Goal: Task Accomplishment & Management: Use online tool/utility

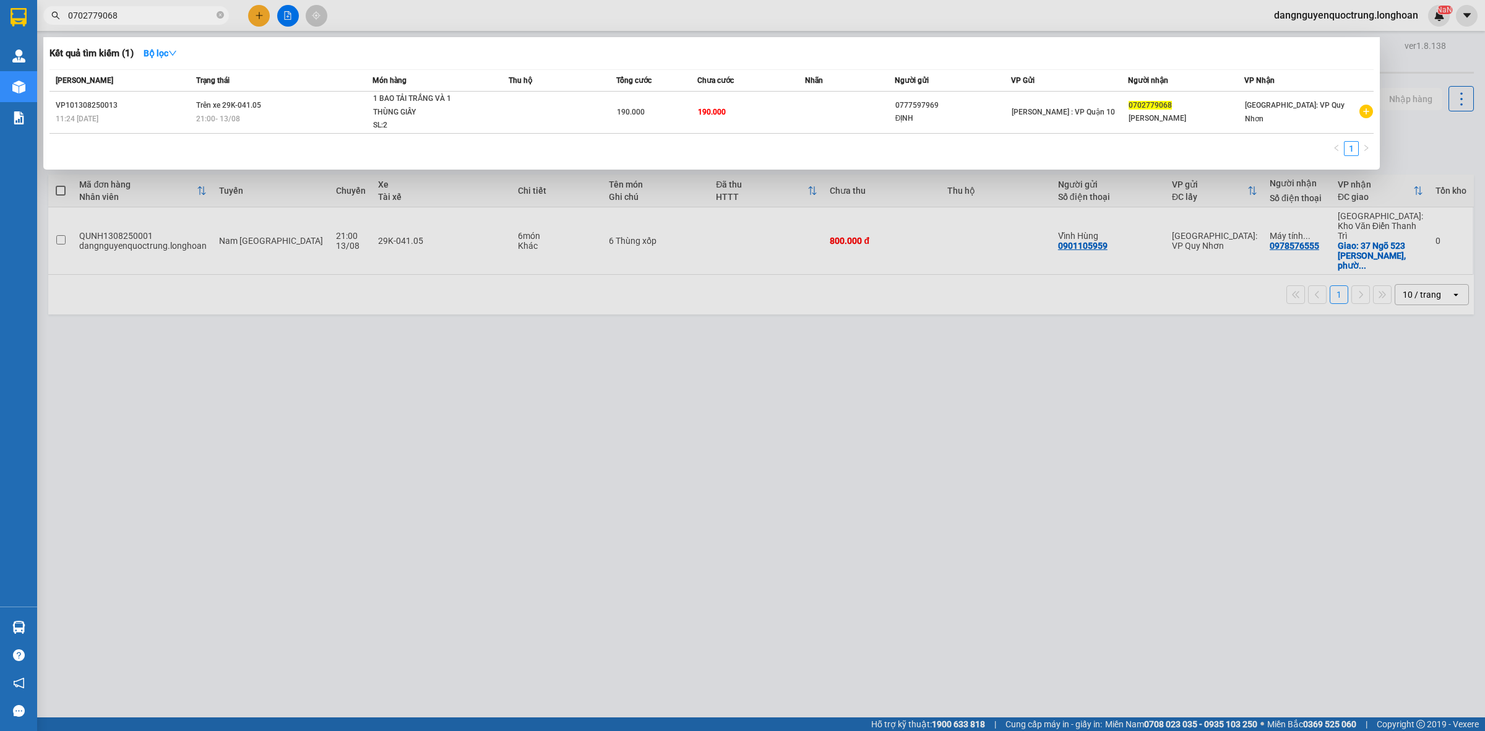
click at [663, 447] on section "Kết quả tìm kiếm ( 1 ) Bộ lọc Mã ĐH Trạng thái Món hàng Thu hộ Tổng cước Chưa c…" at bounding box center [742, 365] width 1485 height 731
click at [658, 424] on div at bounding box center [742, 365] width 1485 height 731
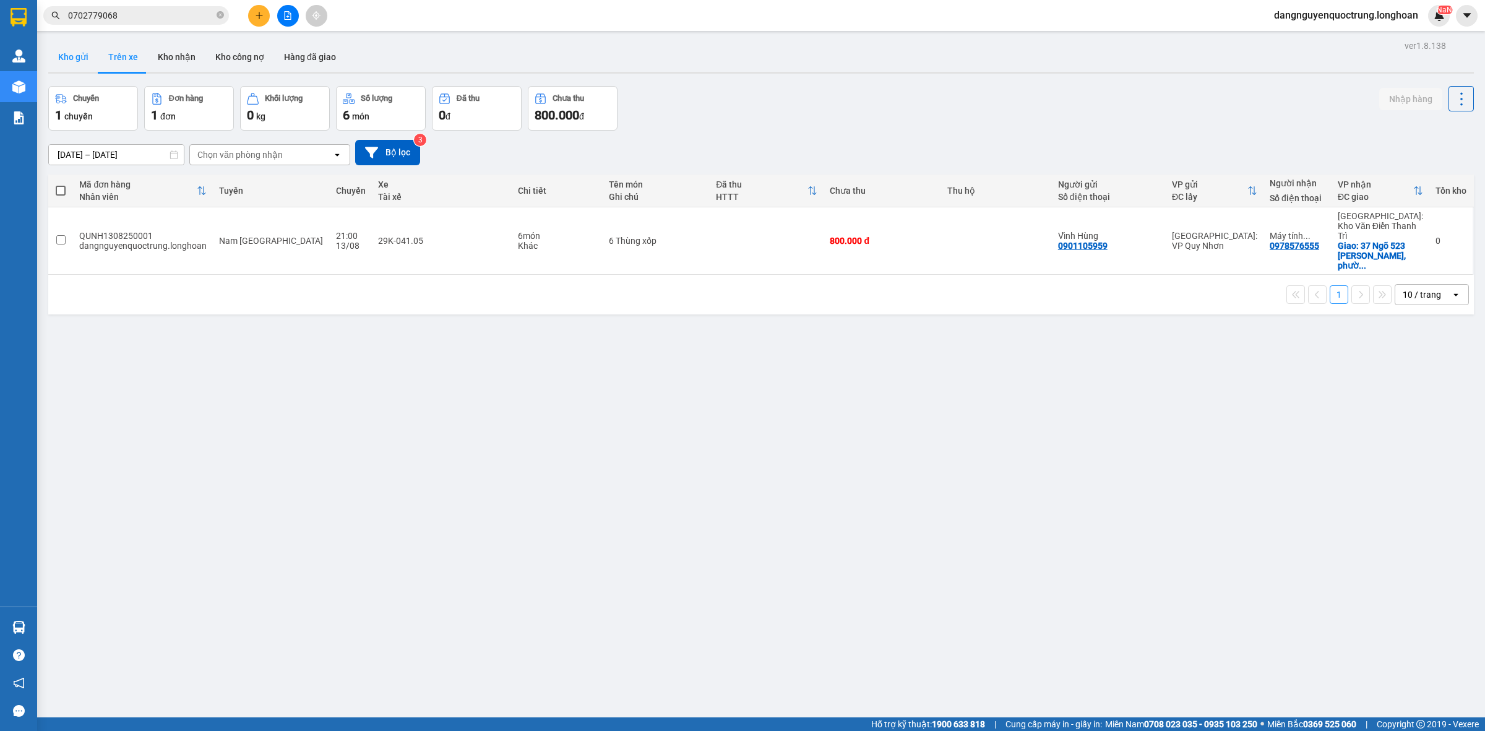
click at [75, 63] on button "Kho gửi" at bounding box center [73, 57] width 50 height 30
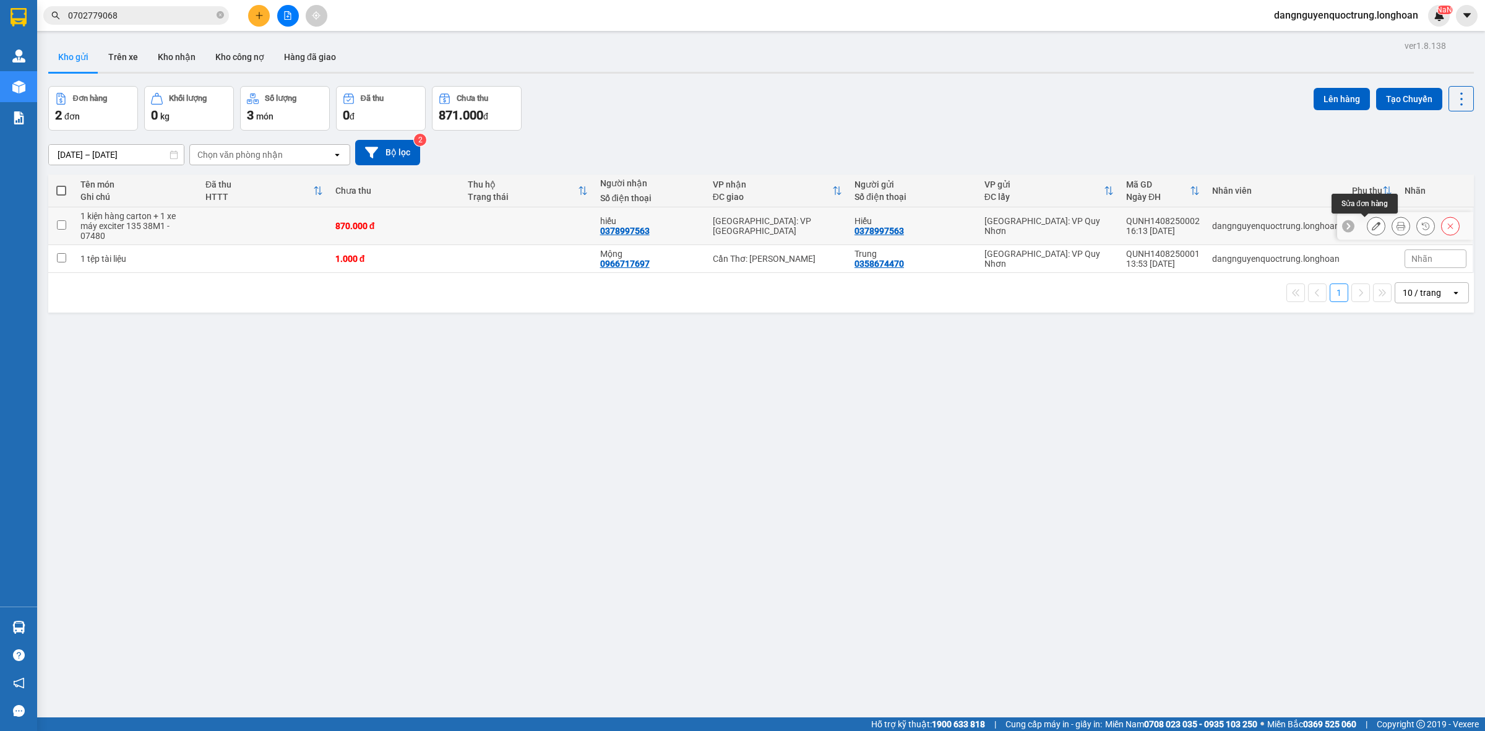
click at [1371, 227] on button at bounding box center [1375, 226] width 17 height 22
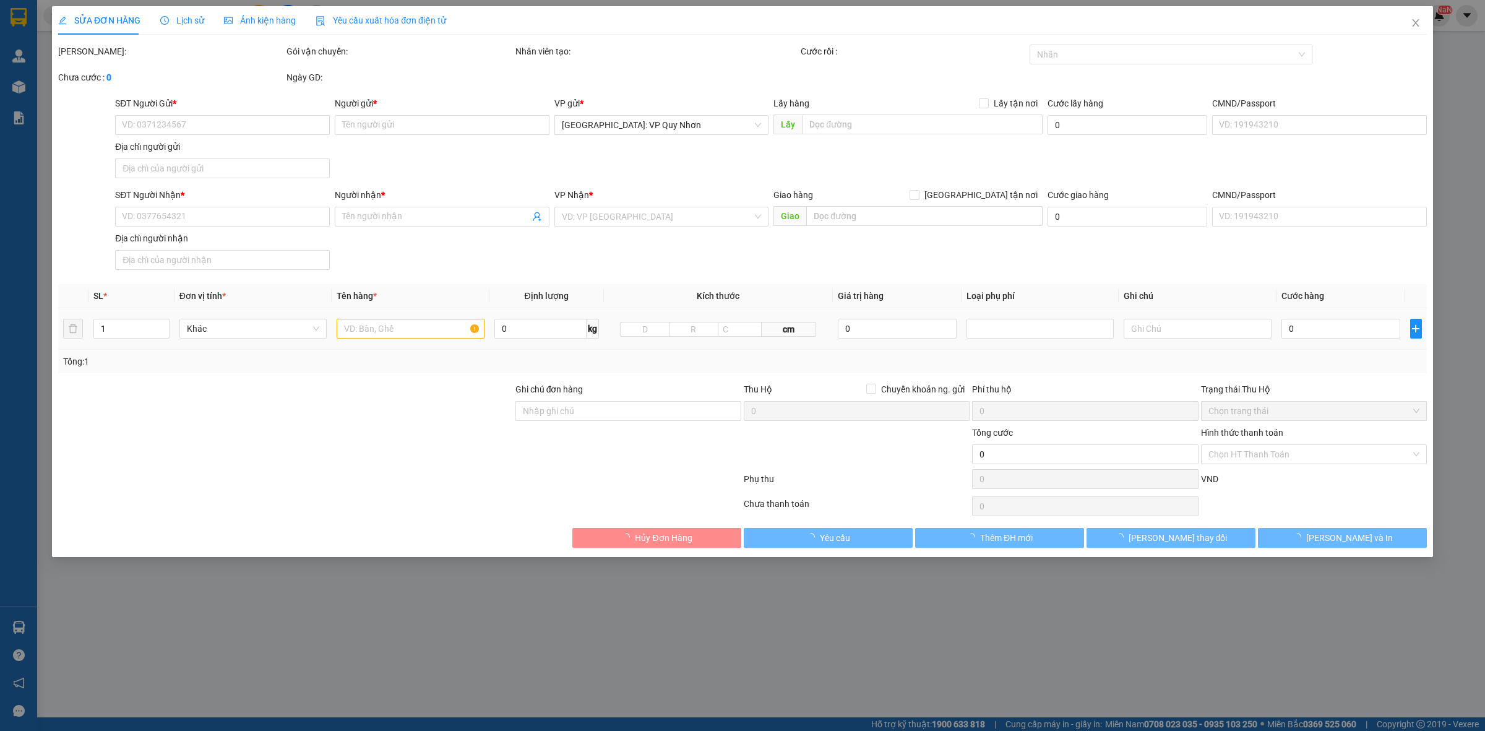
type input "0378997563"
type input "Hiếu"
type input "0378997563"
type input "hiếu"
type input "870.000"
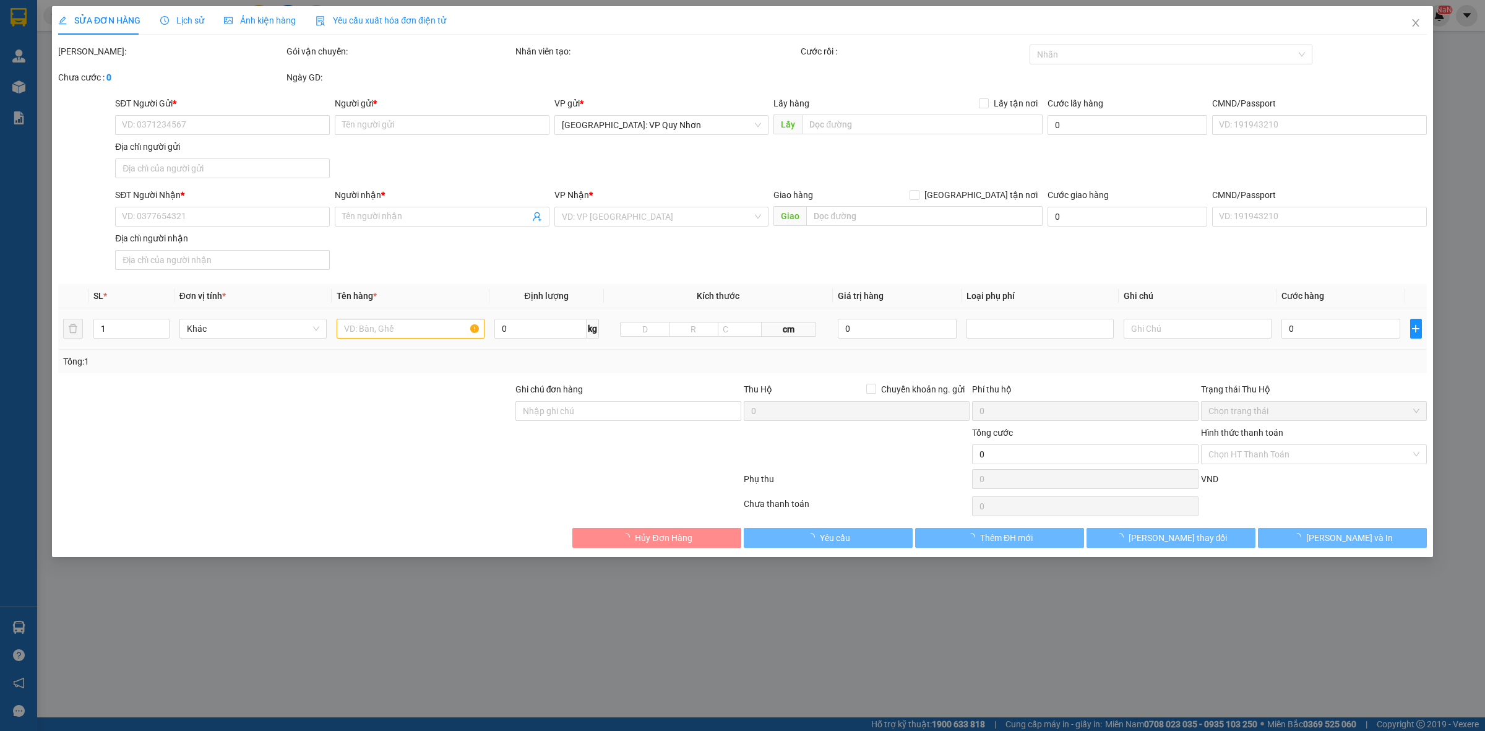
type input "870.000"
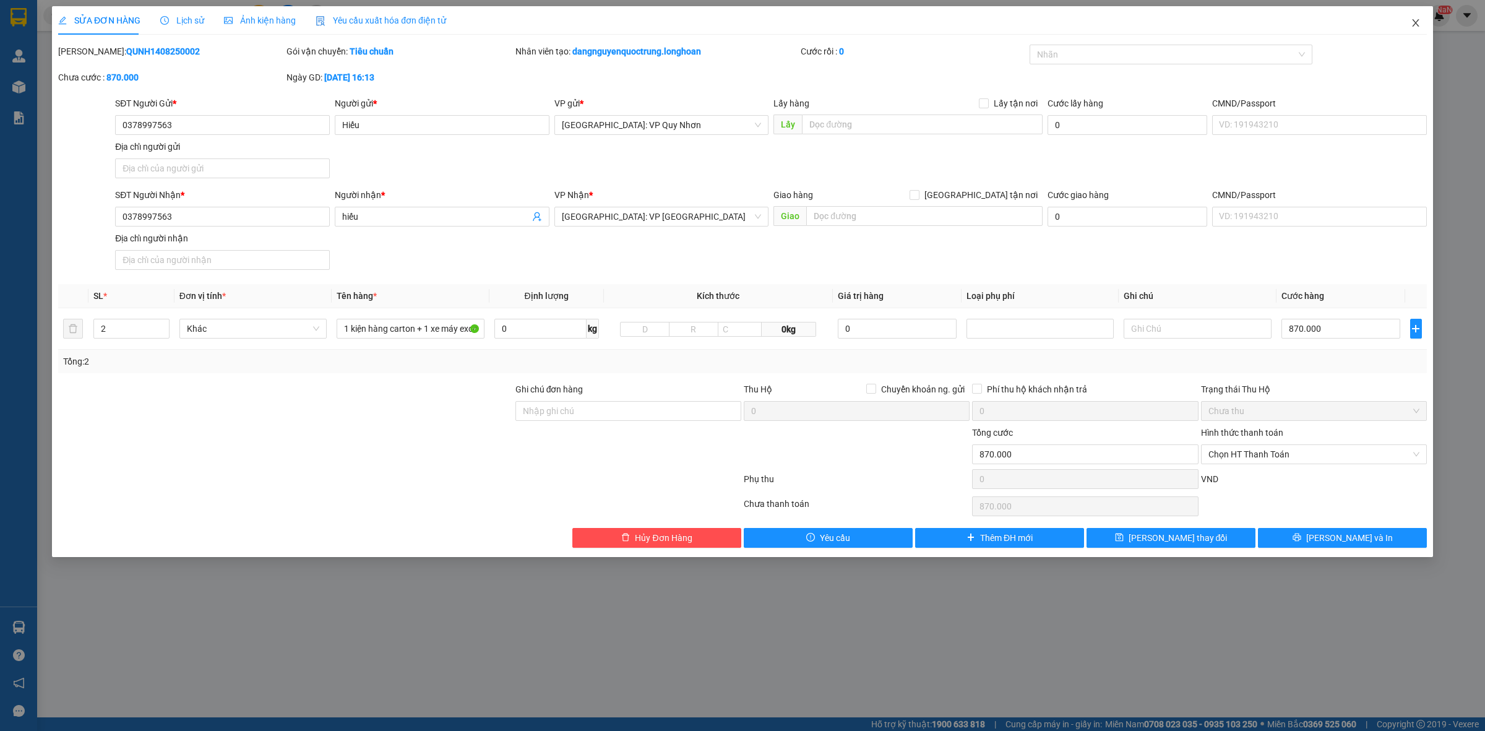
click at [1408, 22] on span "Close" at bounding box center [1415, 23] width 35 height 35
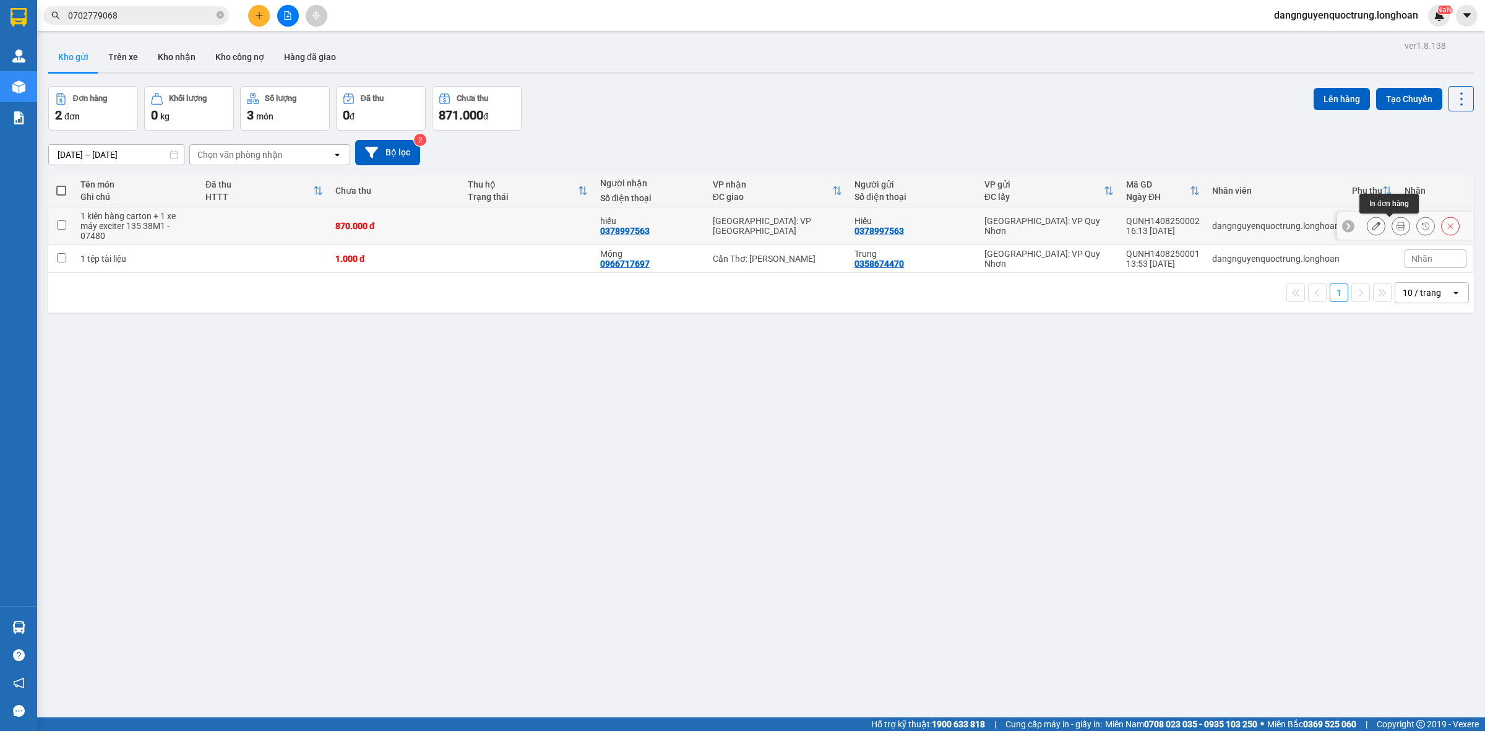
click at [1396, 230] on icon at bounding box center [1400, 225] width 9 height 9
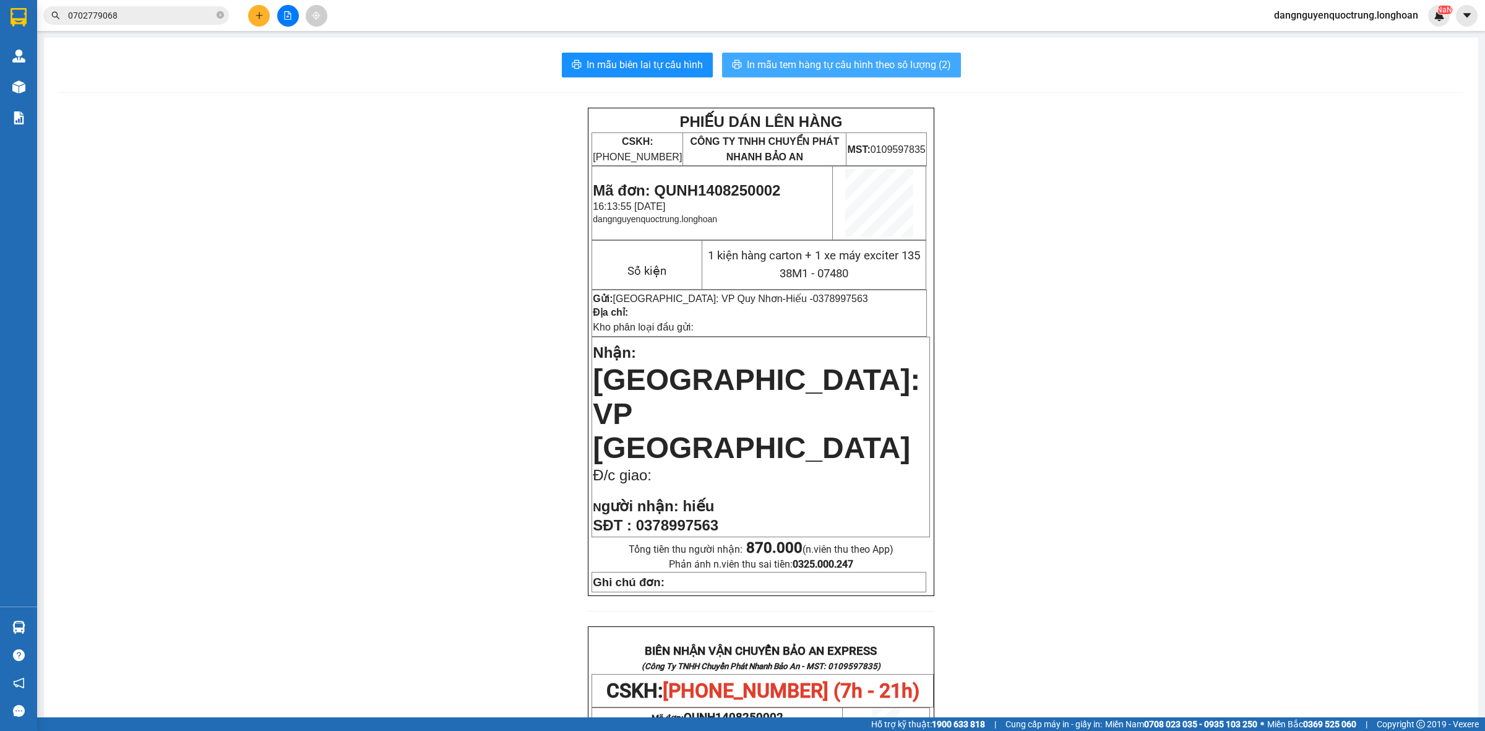
click at [801, 62] on span "In mẫu tem hàng tự cấu hình theo số lượng (2)" at bounding box center [849, 64] width 204 height 15
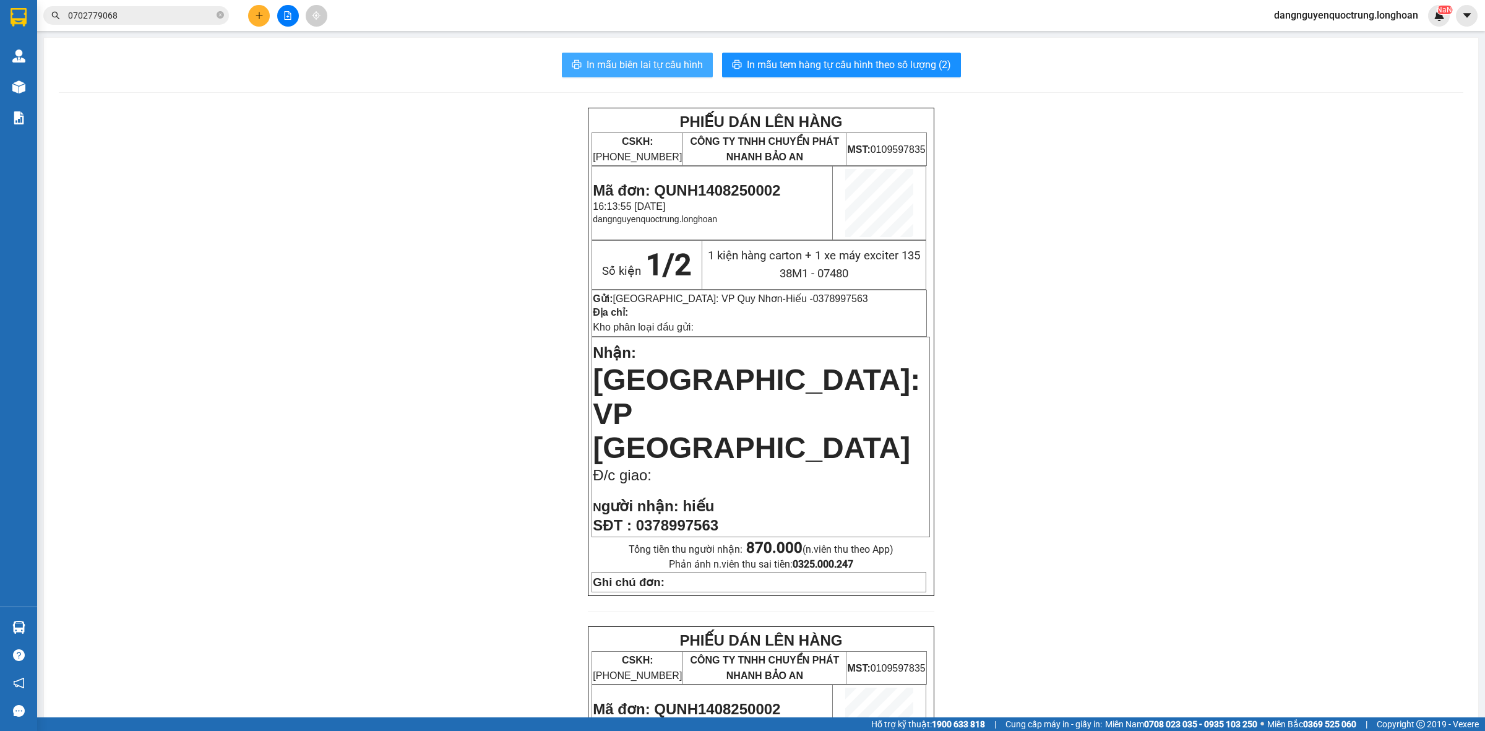
click at [648, 69] on span "In mẫu biên lai tự cấu hình" at bounding box center [644, 64] width 116 height 15
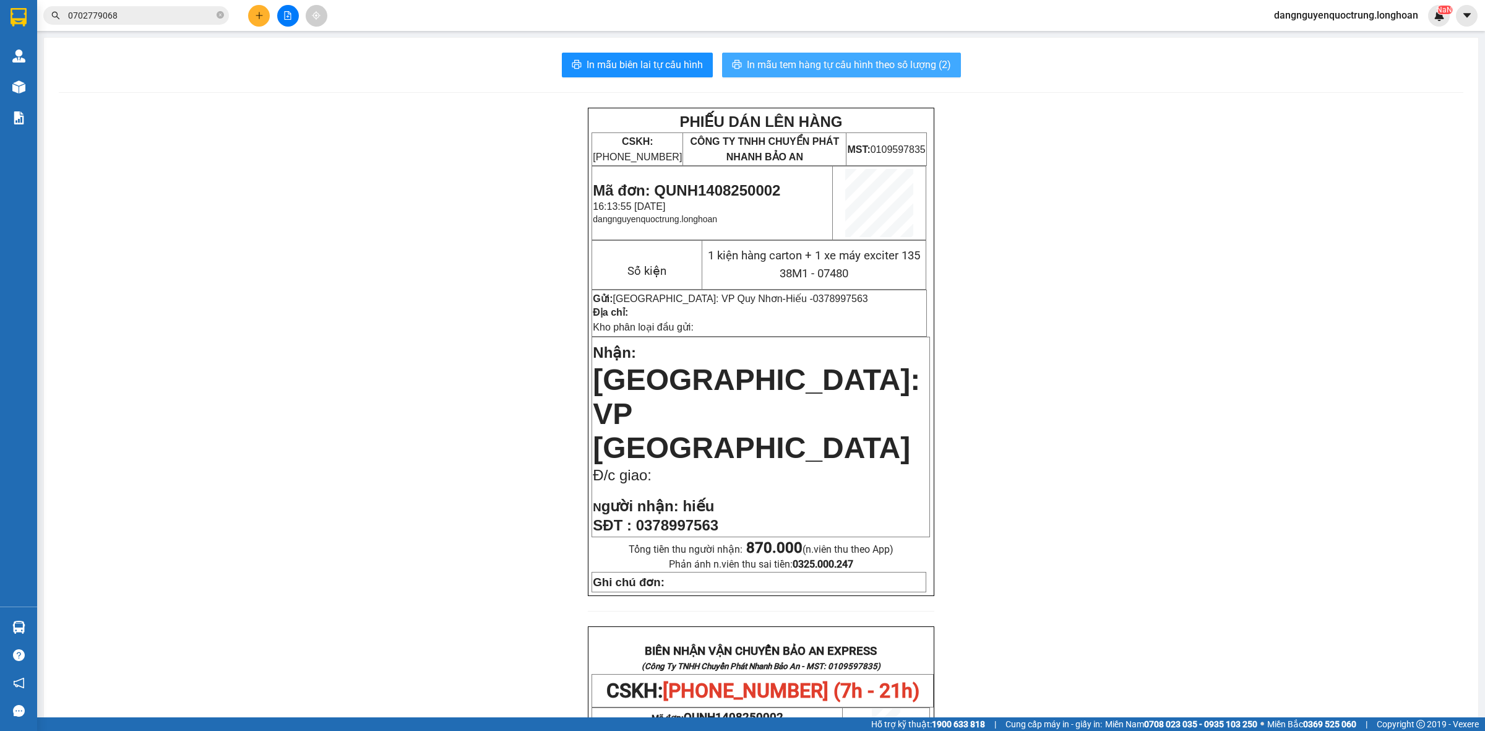
click at [764, 66] on span "In mẫu tem hàng tự cấu hình theo số lượng (2)" at bounding box center [849, 64] width 204 height 15
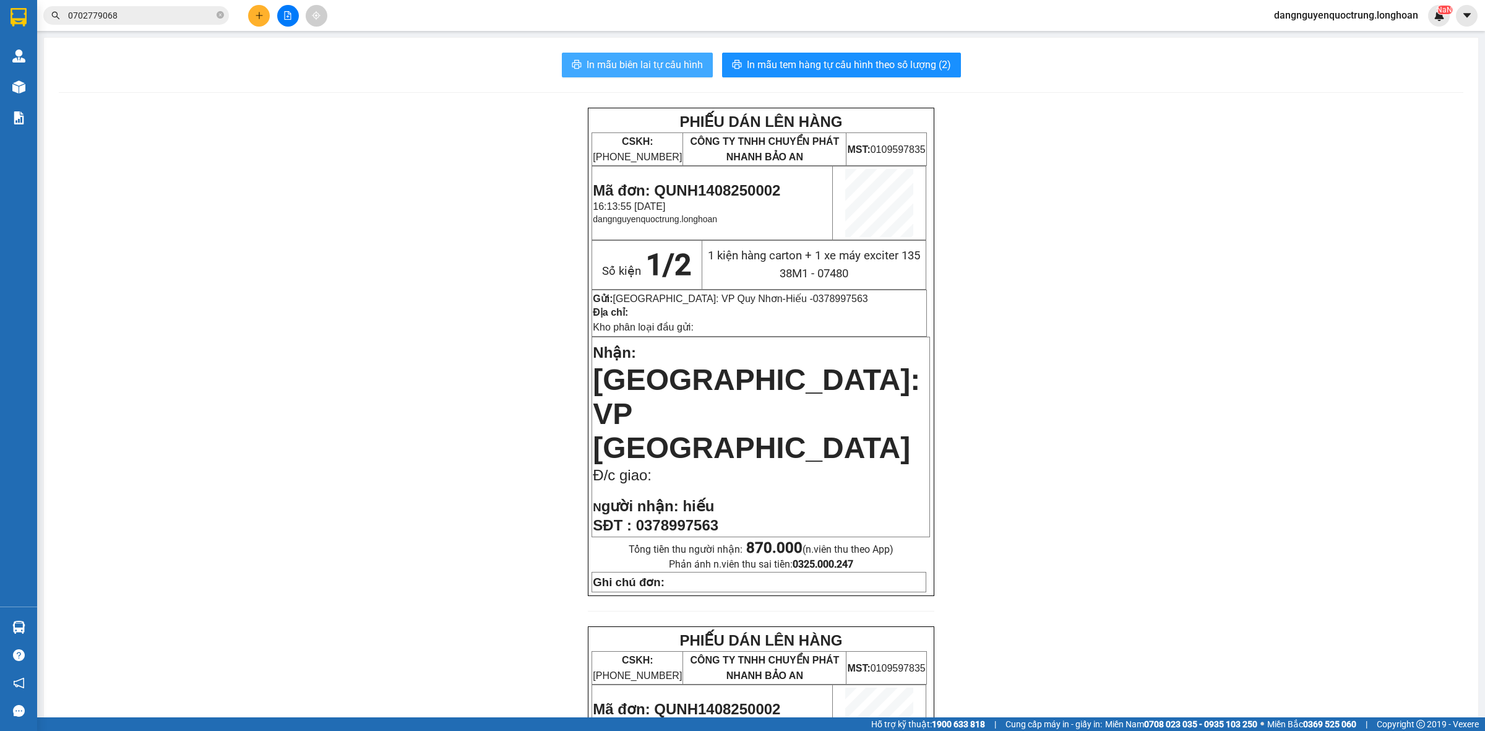
click at [659, 68] on span "In mẫu biên lai tự cấu hình" at bounding box center [644, 64] width 116 height 15
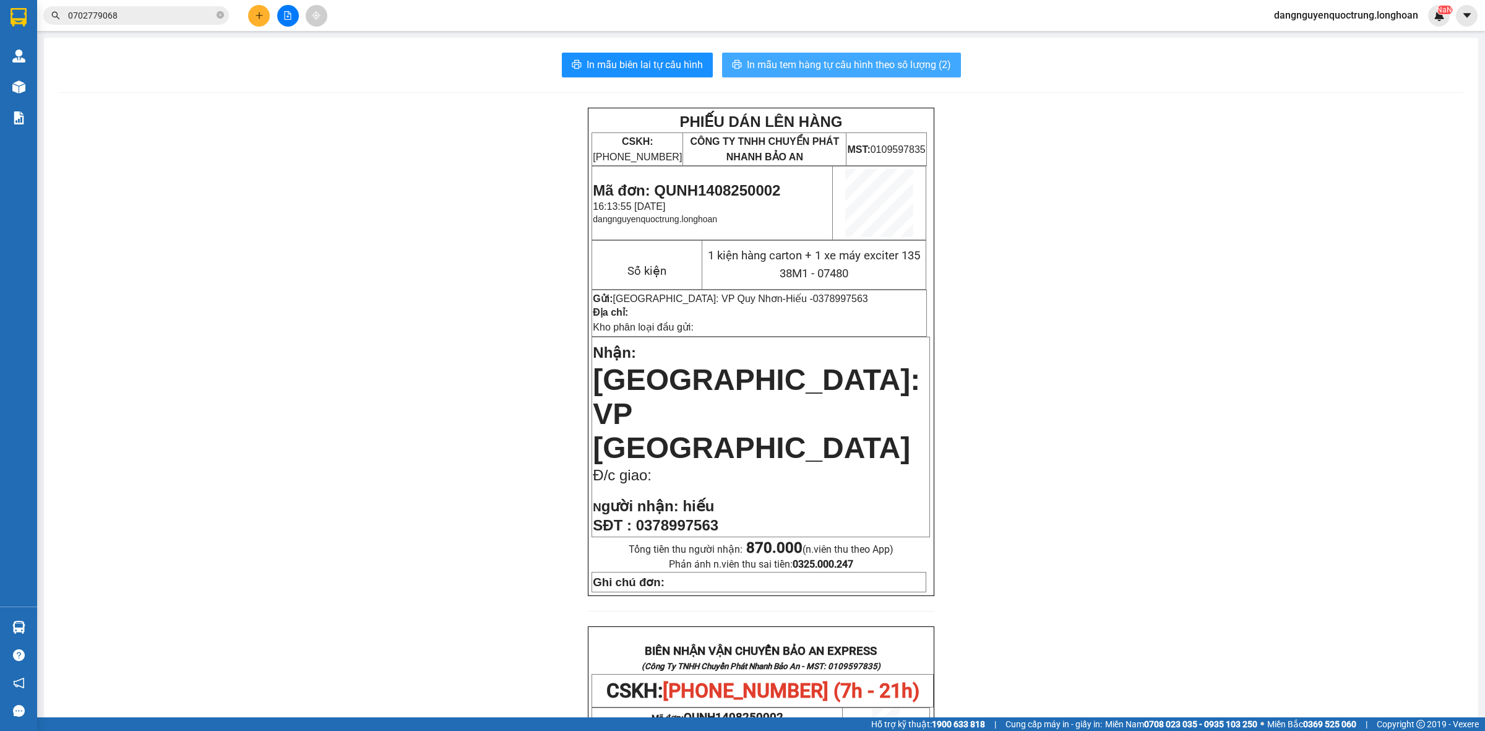
click at [839, 54] on button "In mẫu tem hàng tự cấu hình theo số lượng (2)" at bounding box center [841, 65] width 239 height 25
drag, startPoint x: 654, startPoint y: 187, endPoint x: 789, endPoint y: 190, distance: 134.3
click at [789, 190] on p "Mã đơn: QUNH1408250002" at bounding box center [712, 190] width 239 height 17
copy span "QUNH1408250002"
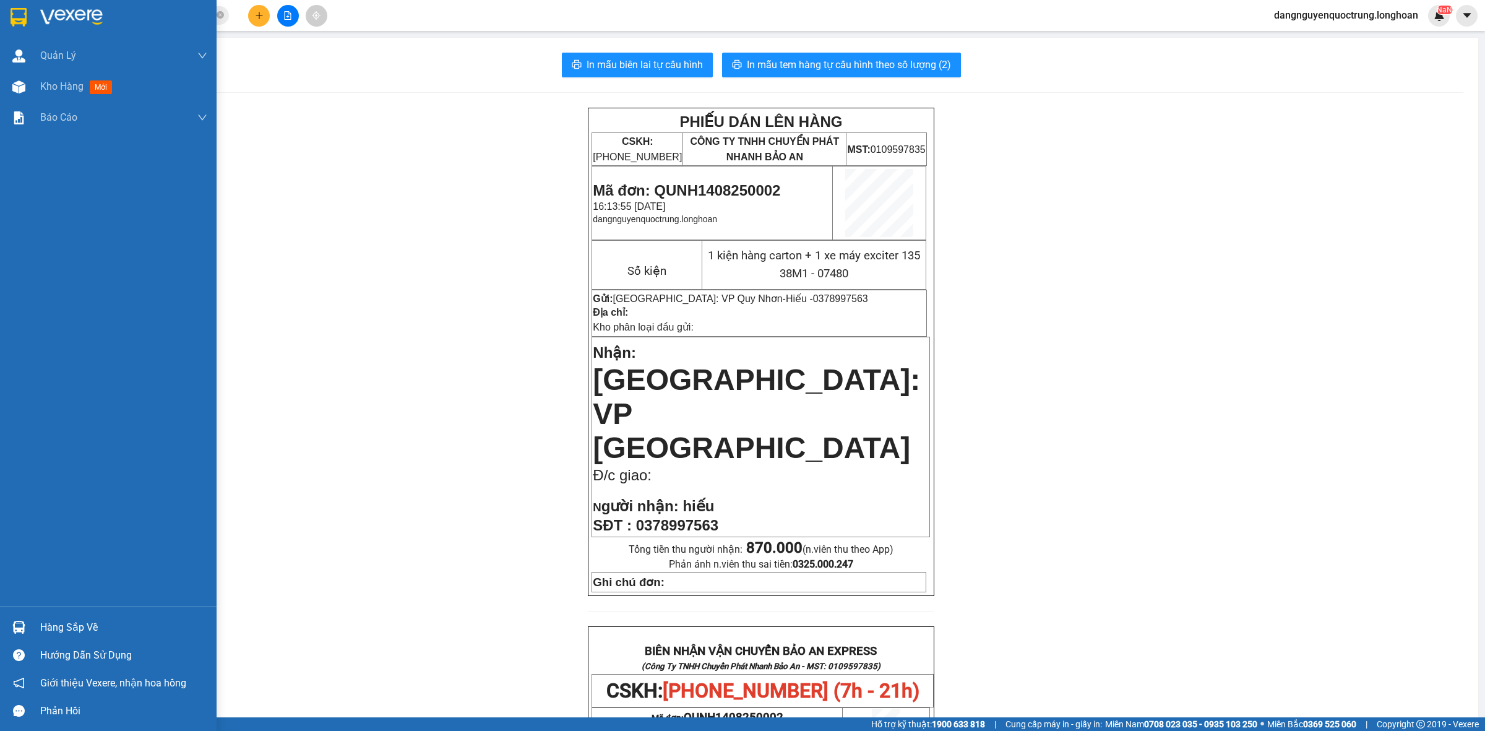
click at [7, 33] on div at bounding box center [108, 20] width 216 height 40
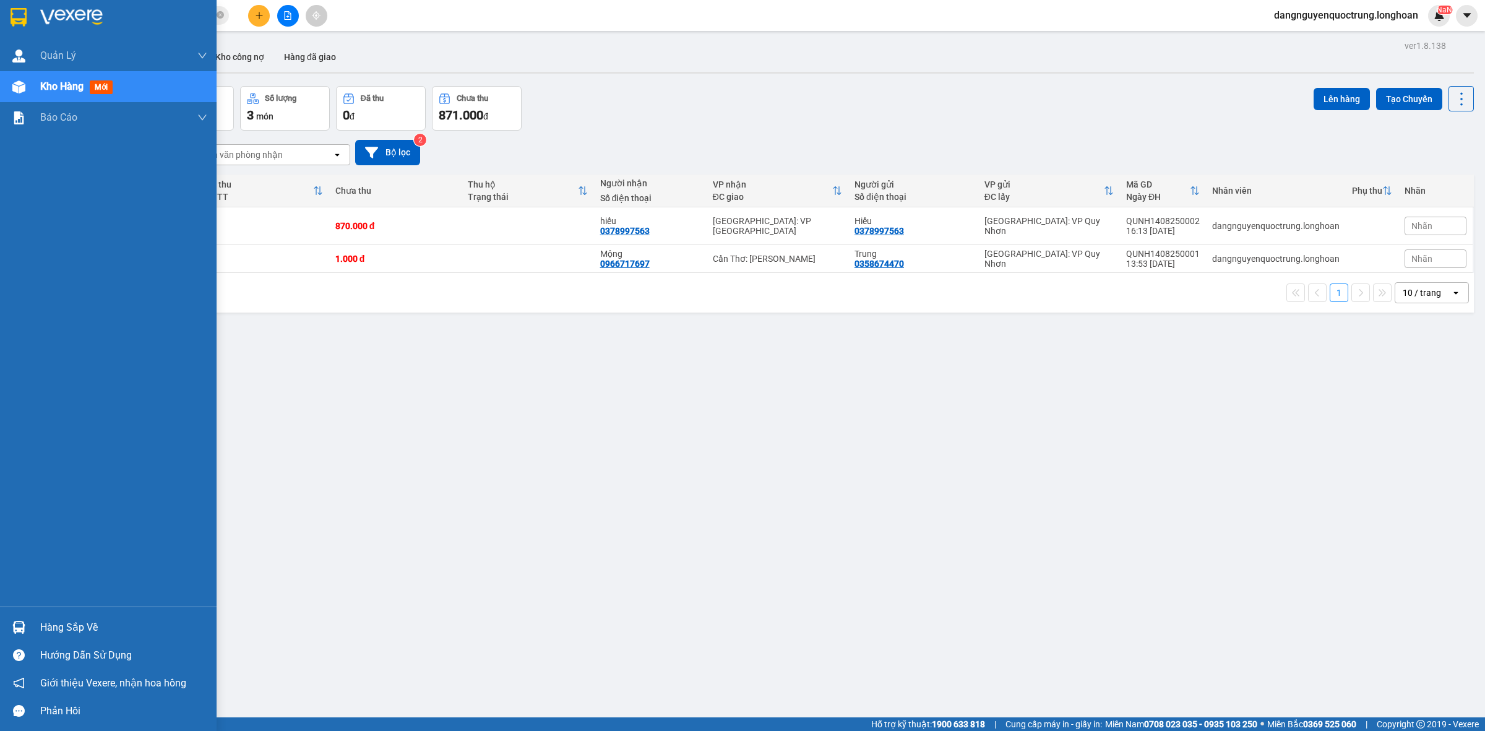
click at [24, 625] on img at bounding box center [18, 626] width 13 height 13
